Goal: Information Seeking & Learning: Learn about a topic

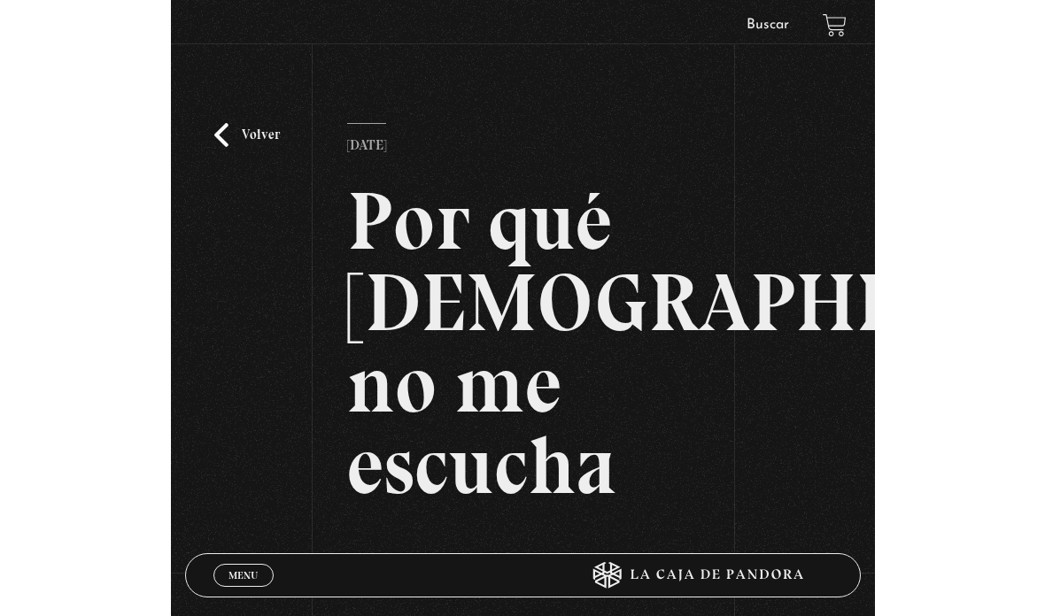
scroll to position [154, 0]
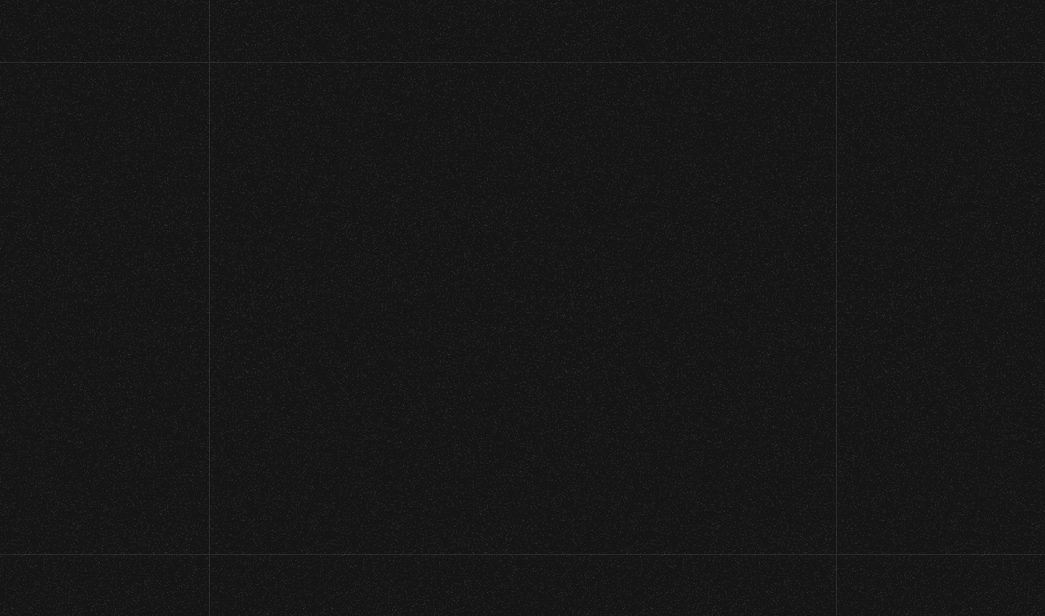
scroll to position [12, 0]
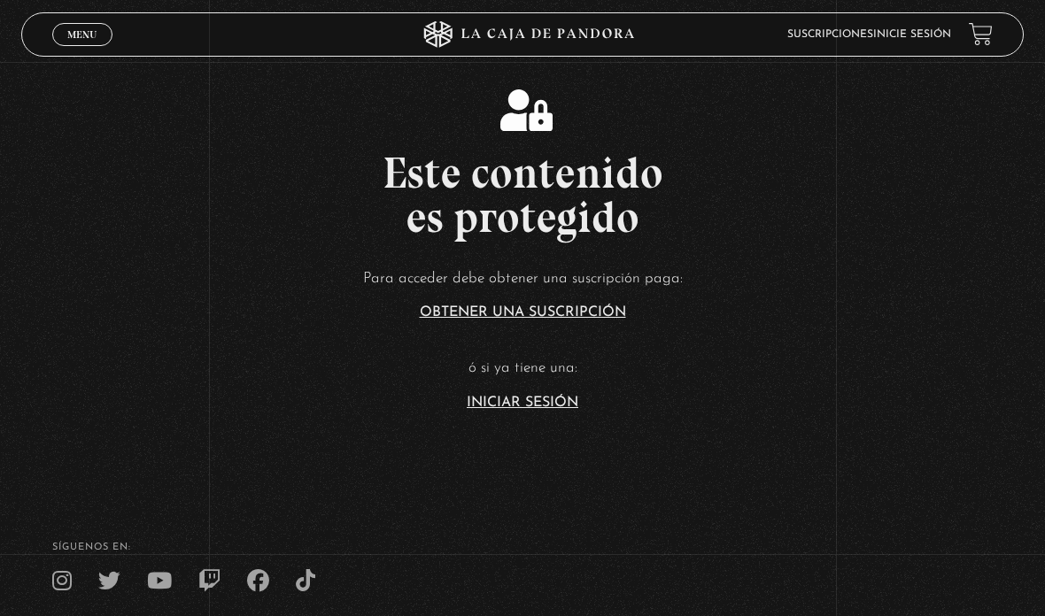
click at [542, 410] on link "Iniciar Sesión" at bounding box center [523, 403] width 112 height 14
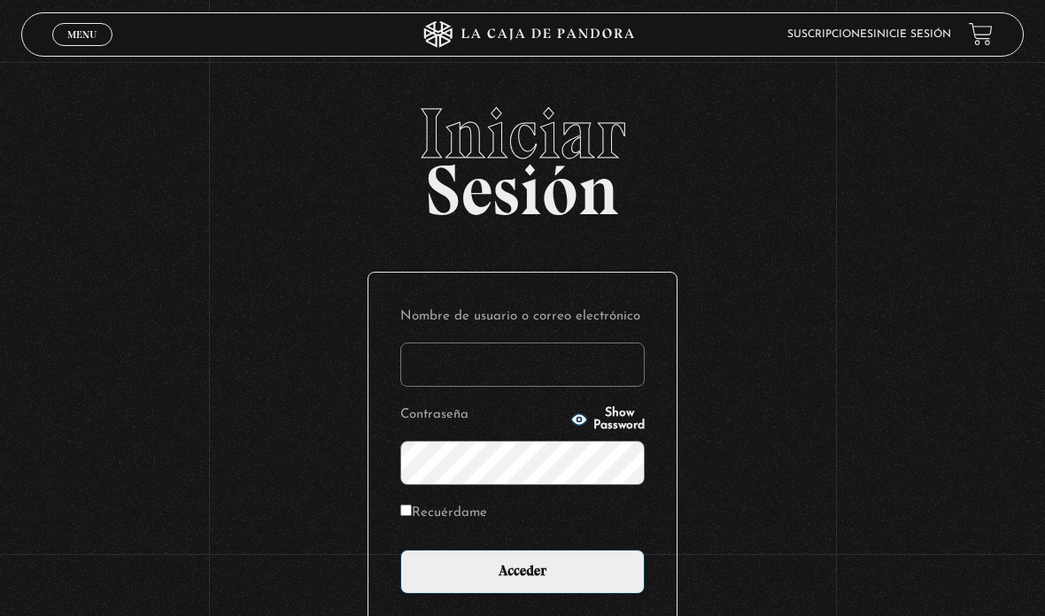
type input "[EMAIL_ADDRESS][DOMAIN_NAME]"
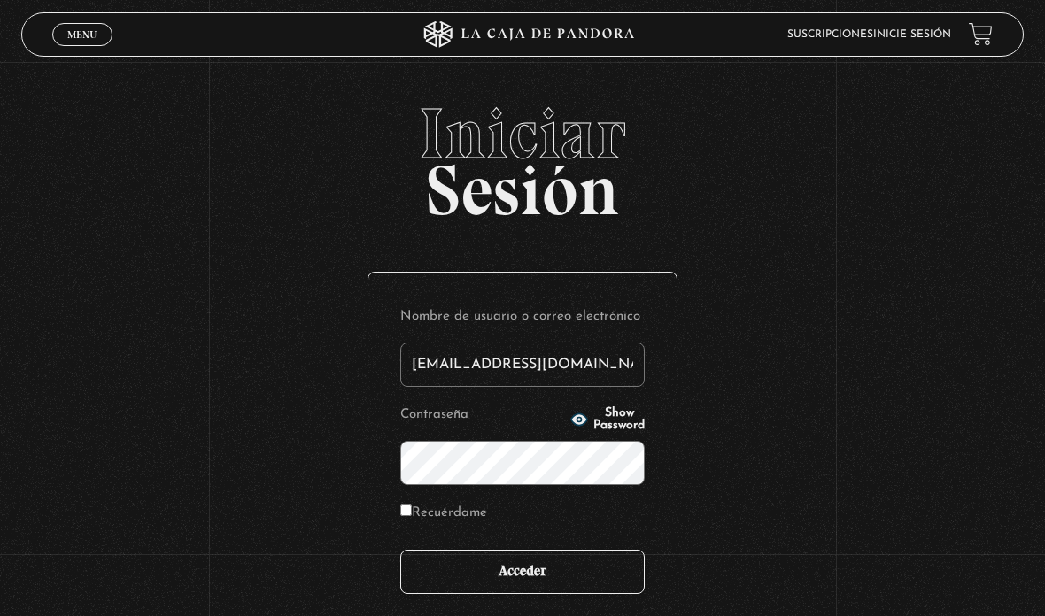
click at [574, 584] on input "Acceder" at bounding box center [522, 572] width 244 height 44
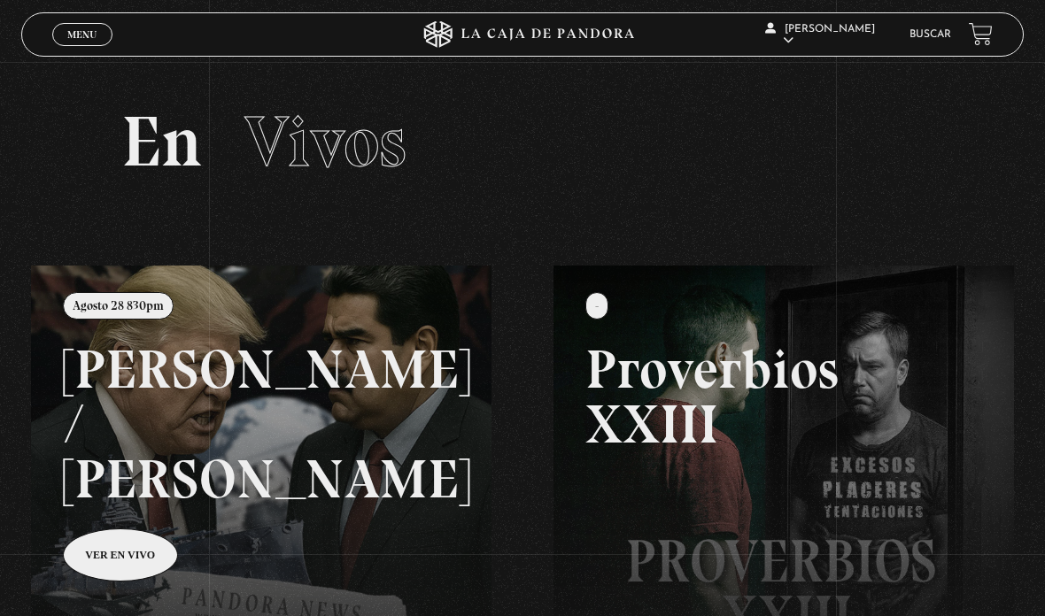
click at [919, 38] on link "Buscar" at bounding box center [930, 34] width 42 height 11
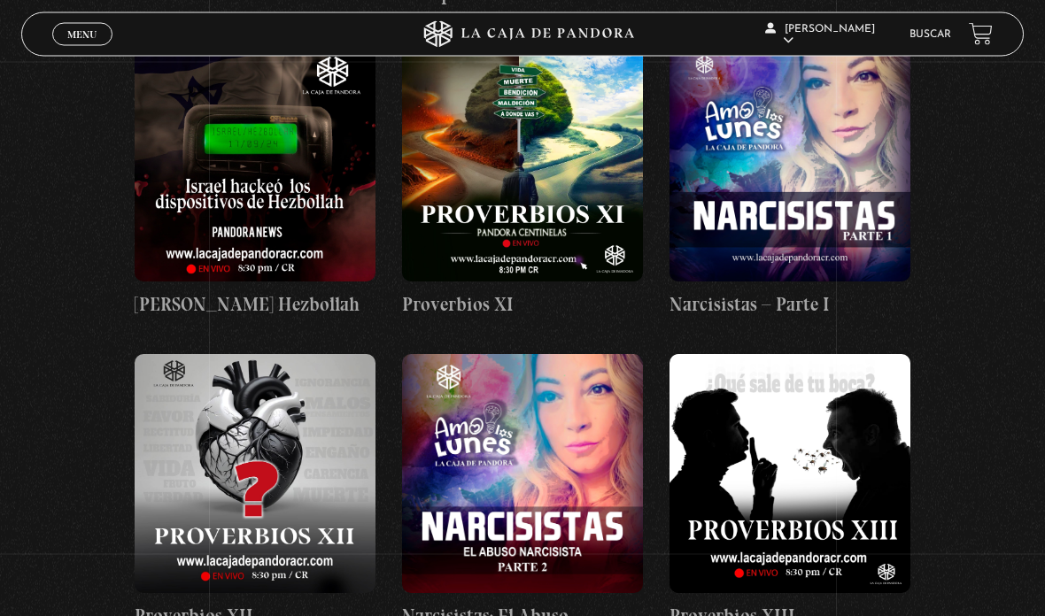
scroll to position [3424, 0]
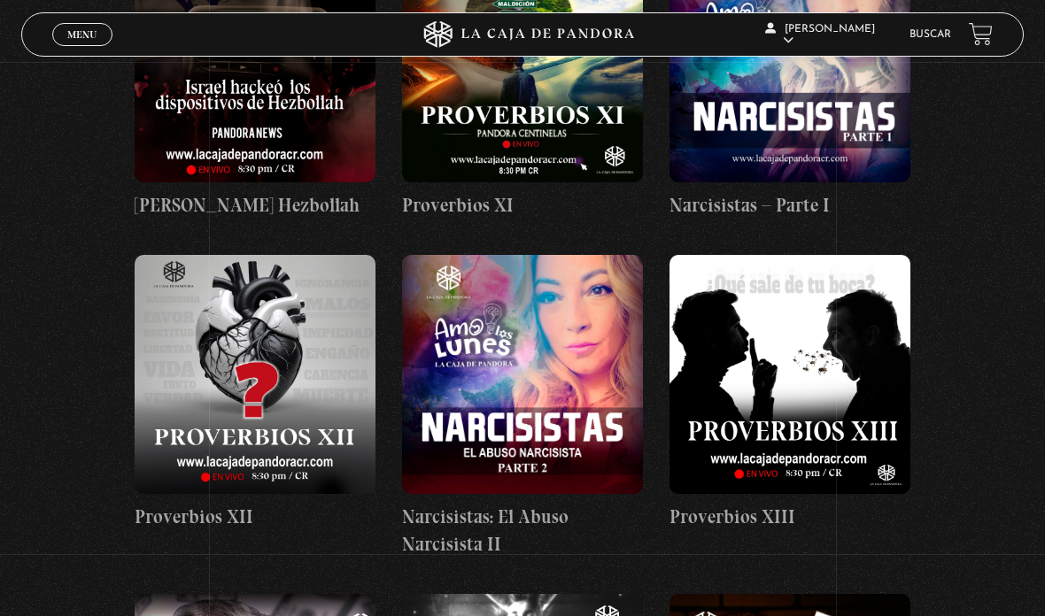
click at [100, 38] on link "Menu Cerrar" at bounding box center [82, 34] width 60 height 23
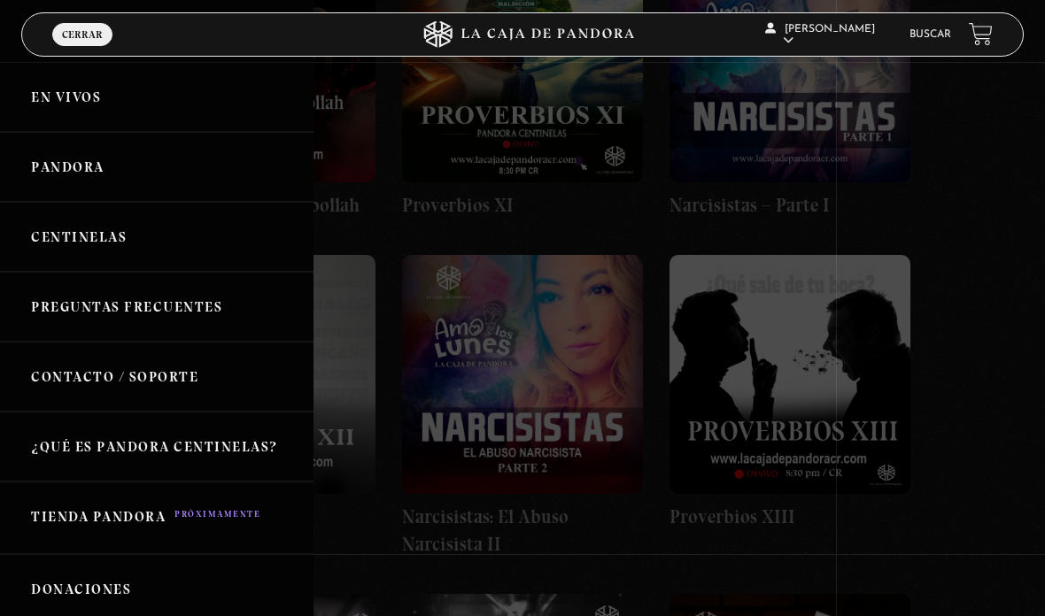
click at [81, 247] on link "Centinelas" at bounding box center [156, 237] width 313 height 70
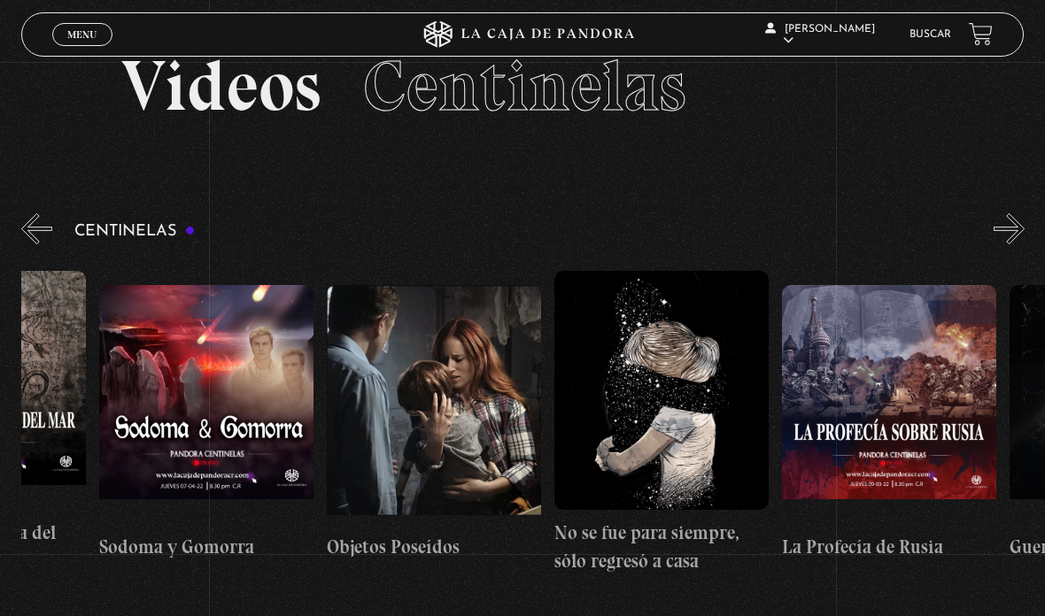
scroll to position [0, 15115]
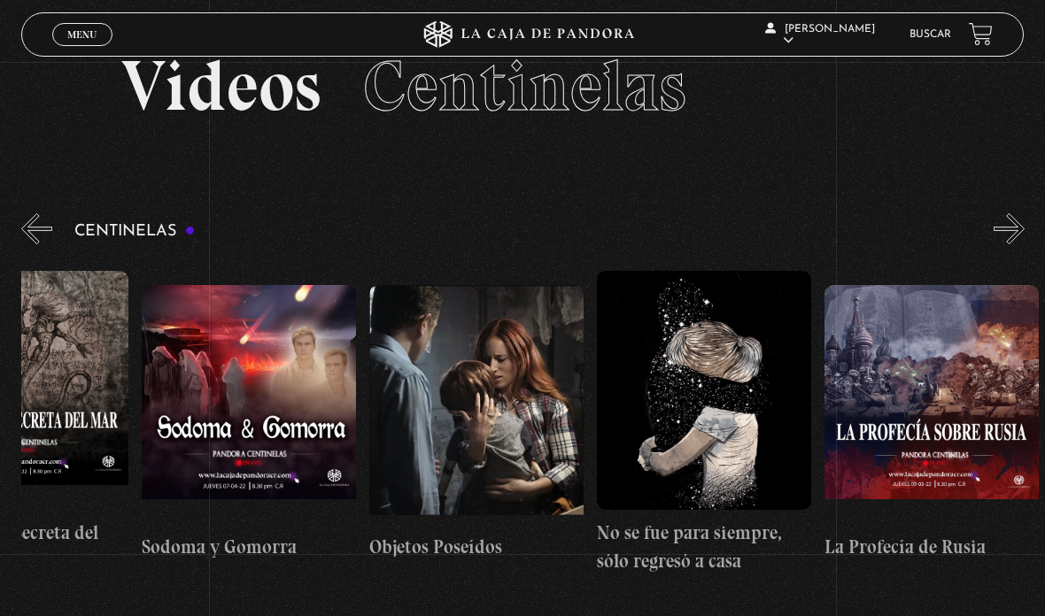
click at [174, 469] on figure at bounding box center [249, 404] width 214 height 239
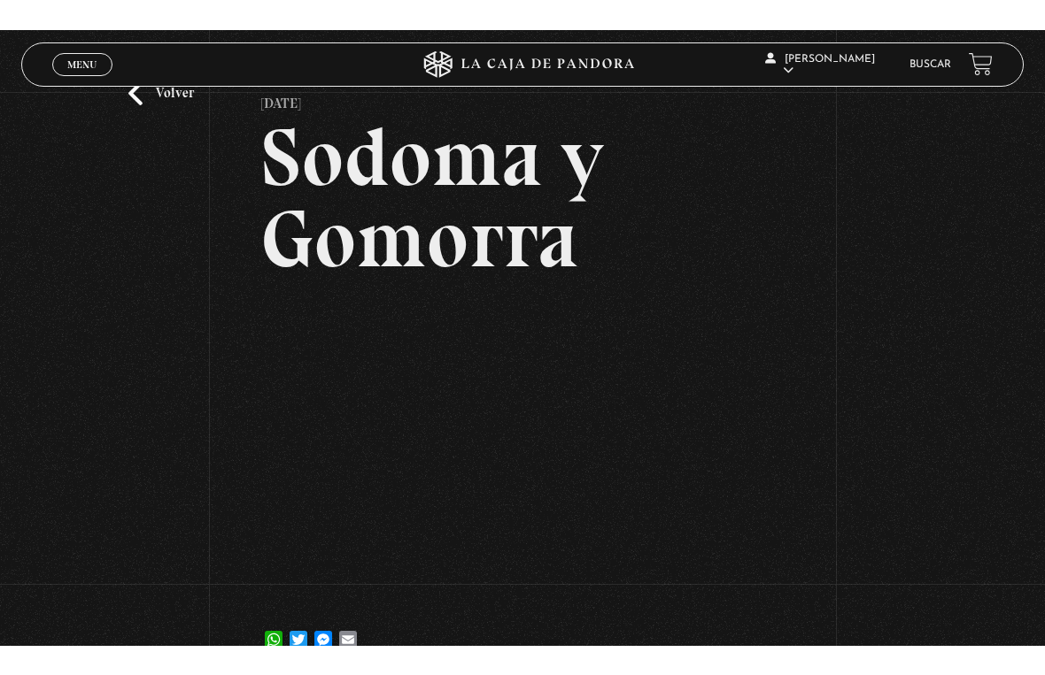
scroll to position [21, 0]
